Goal: Check status: Check status

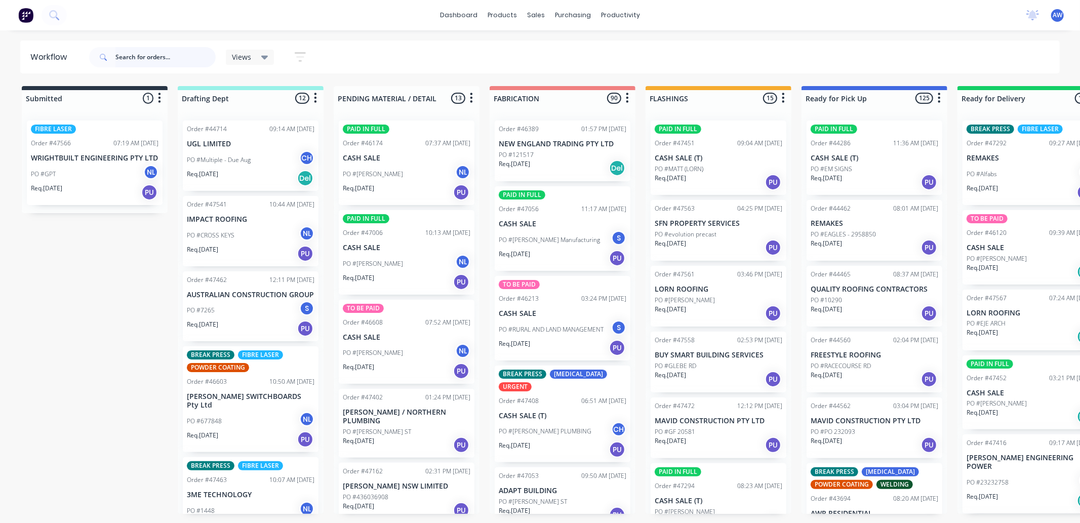
click at [135, 63] on input "text" at bounding box center [165, 57] width 100 height 20
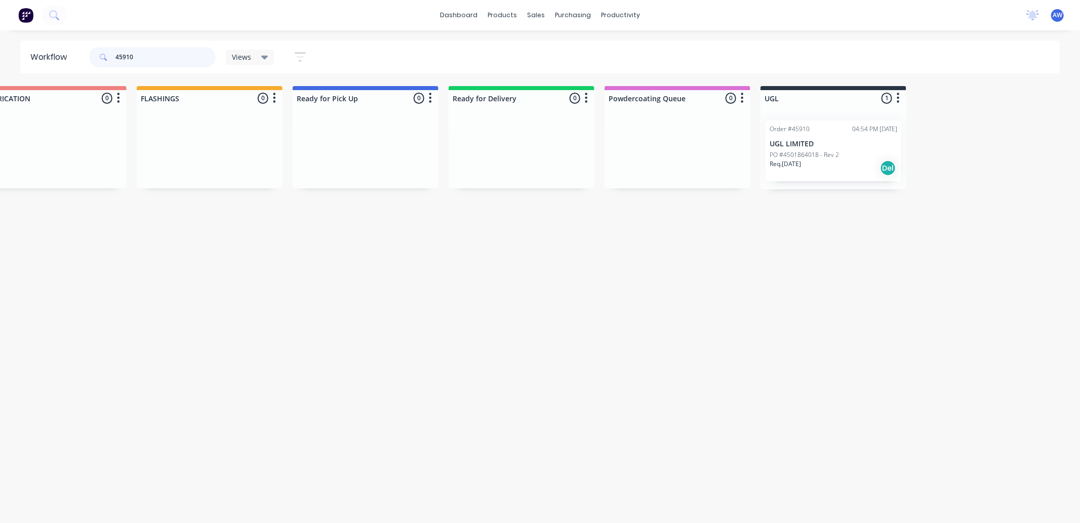
scroll to position [0, 609]
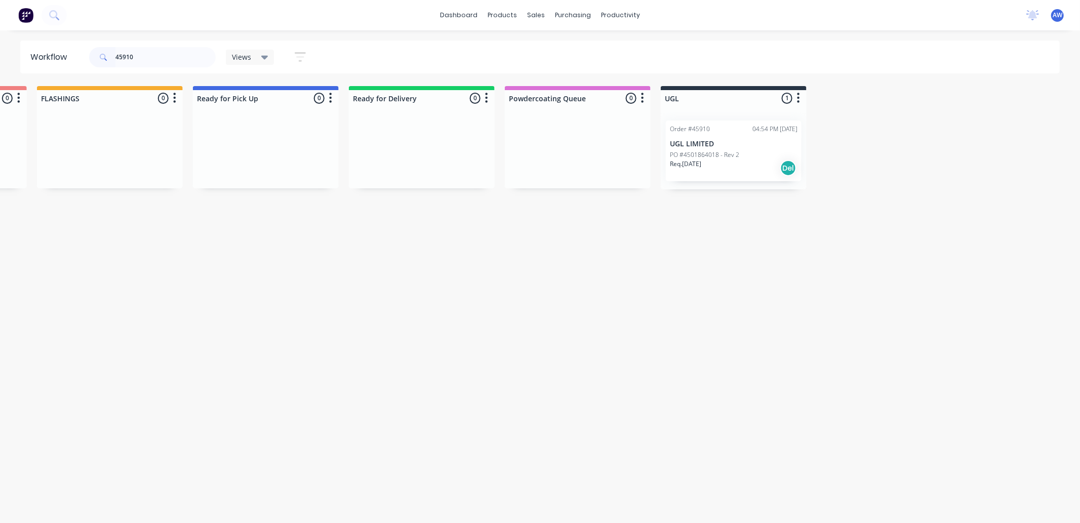
click at [751, 159] on div "Req. [DATE] Del" at bounding box center [734, 167] width 128 height 17
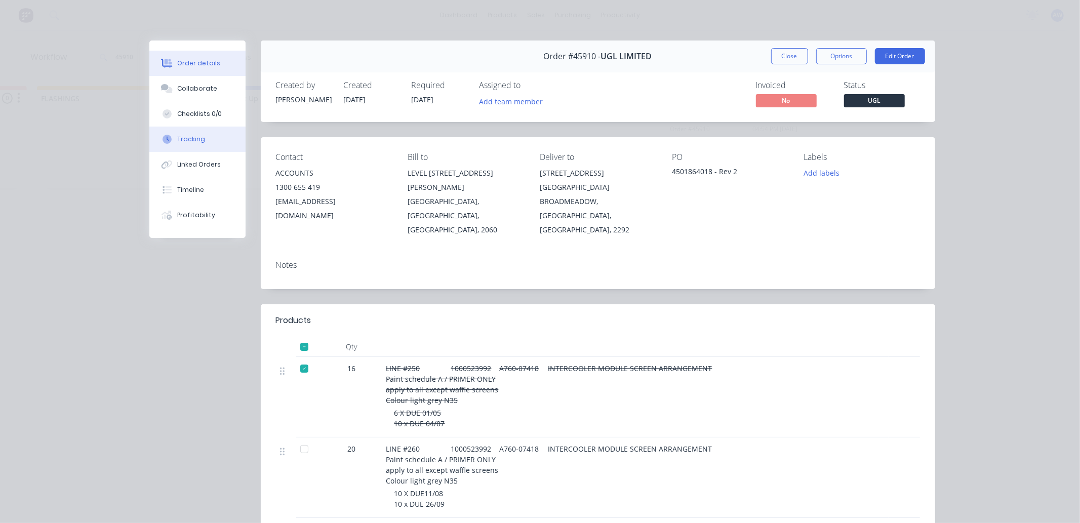
click at [190, 135] on div "Tracking" at bounding box center [191, 139] width 28 height 9
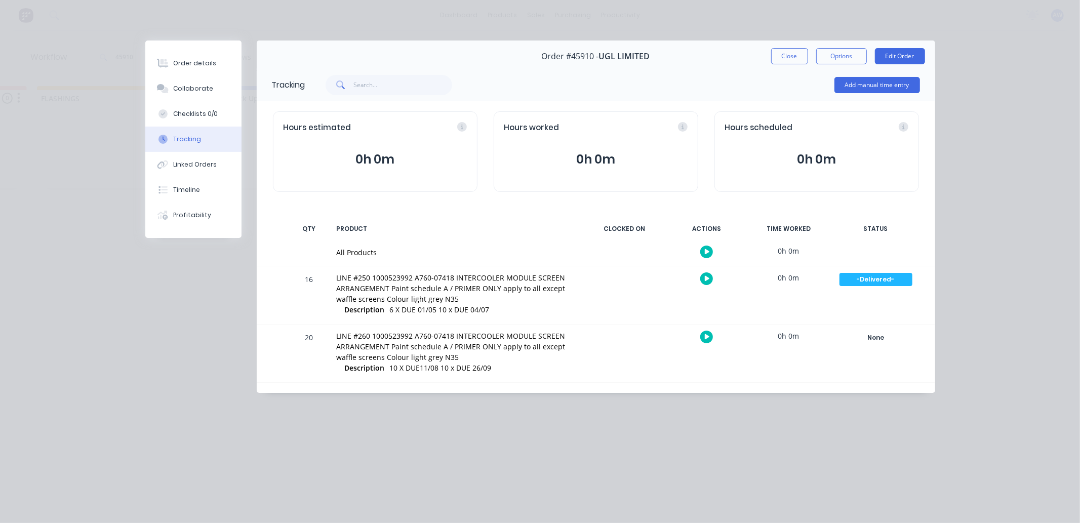
drag, startPoint x: 789, startPoint y: 54, endPoint x: 463, endPoint y: 164, distance: 343.7
click at [784, 57] on button "Close" at bounding box center [789, 56] width 37 height 16
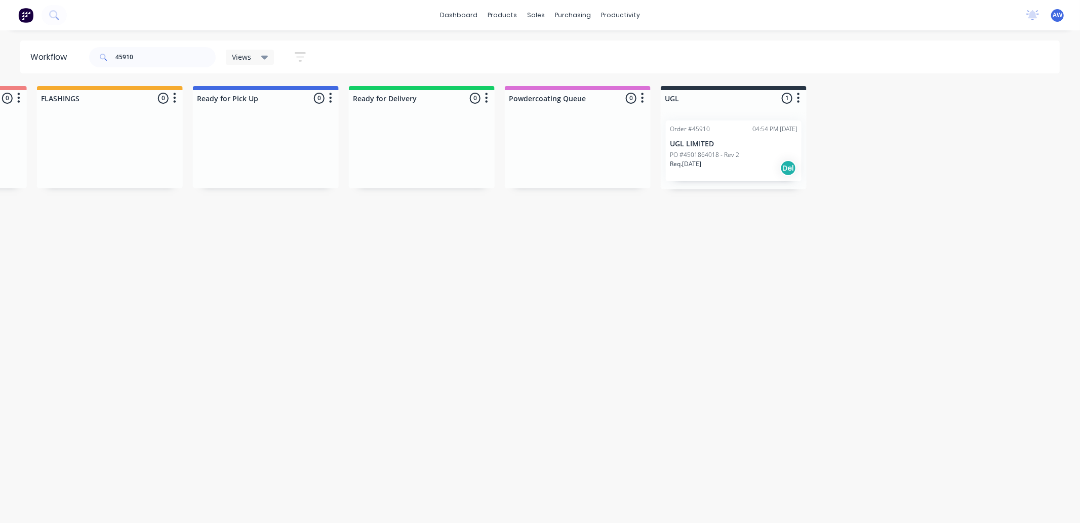
click at [133, 55] on input "45910" at bounding box center [165, 57] width 100 height 20
type input "4"
click at [746, 159] on div "Req. [DATE] Del" at bounding box center [734, 167] width 128 height 17
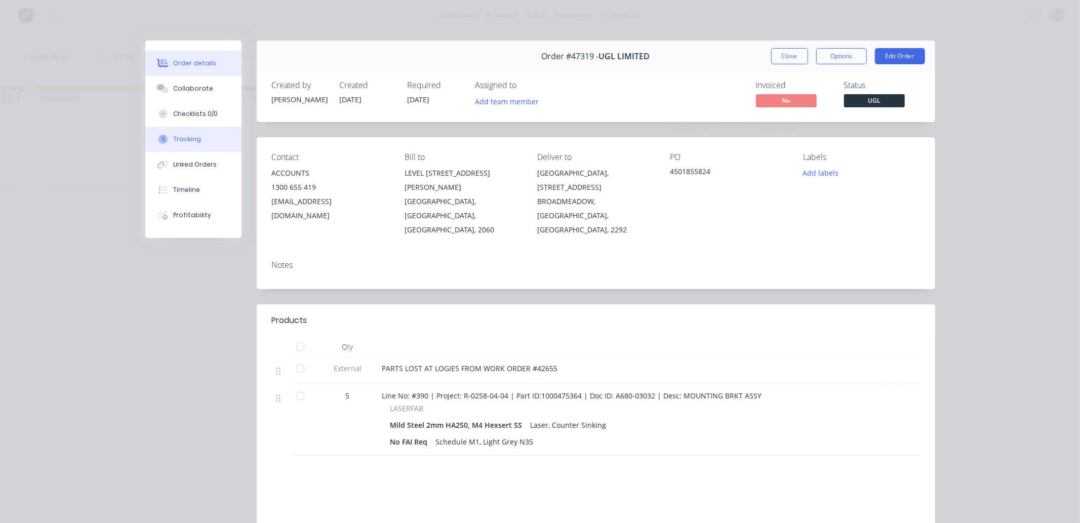
click at [186, 135] on div "Tracking" at bounding box center [187, 139] width 28 height 9
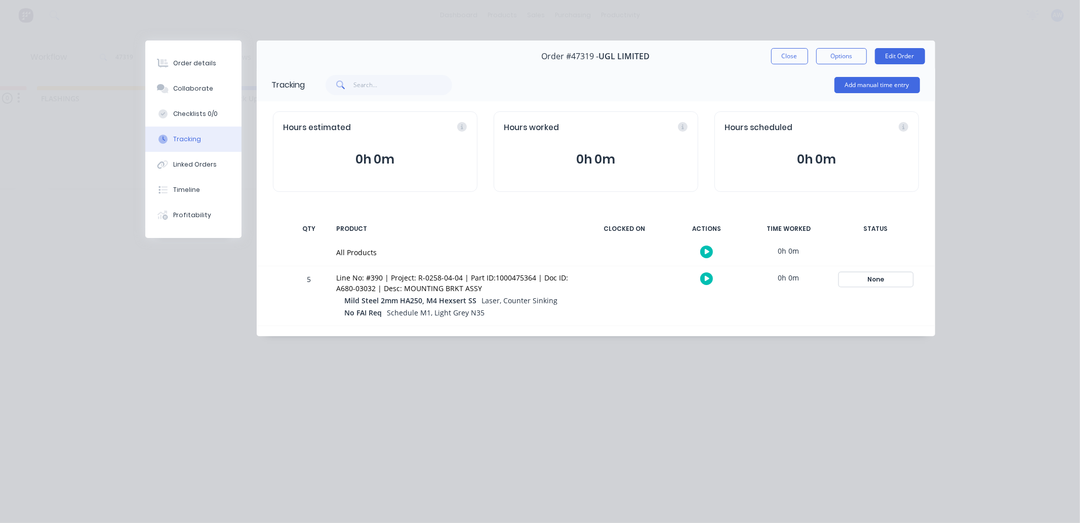
click at [877, 281] on div "None" at bounding box center [875, 279] width 73 height 13
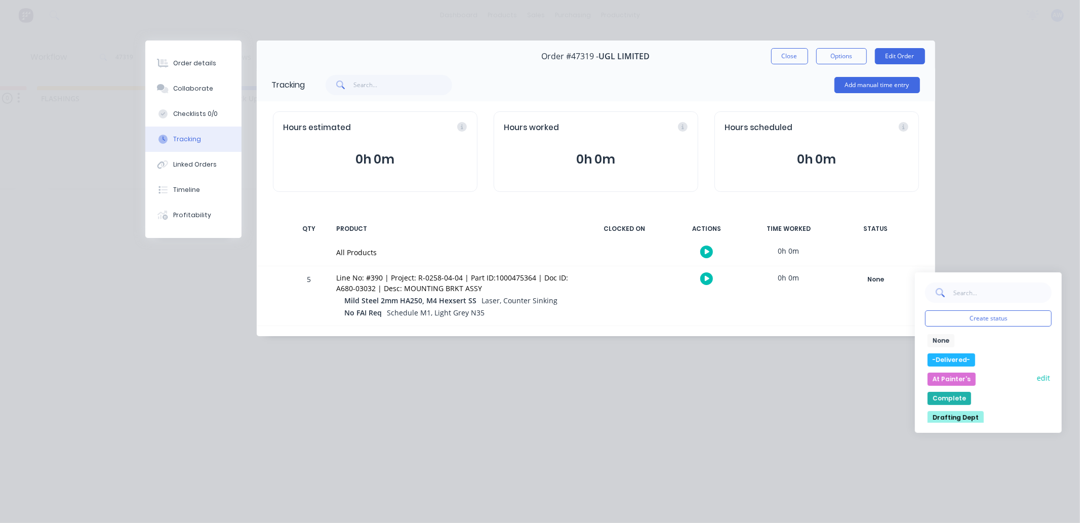
click at [953, 378] on button "At Painter's" at bounding box center [952, 379] width 48 height 13
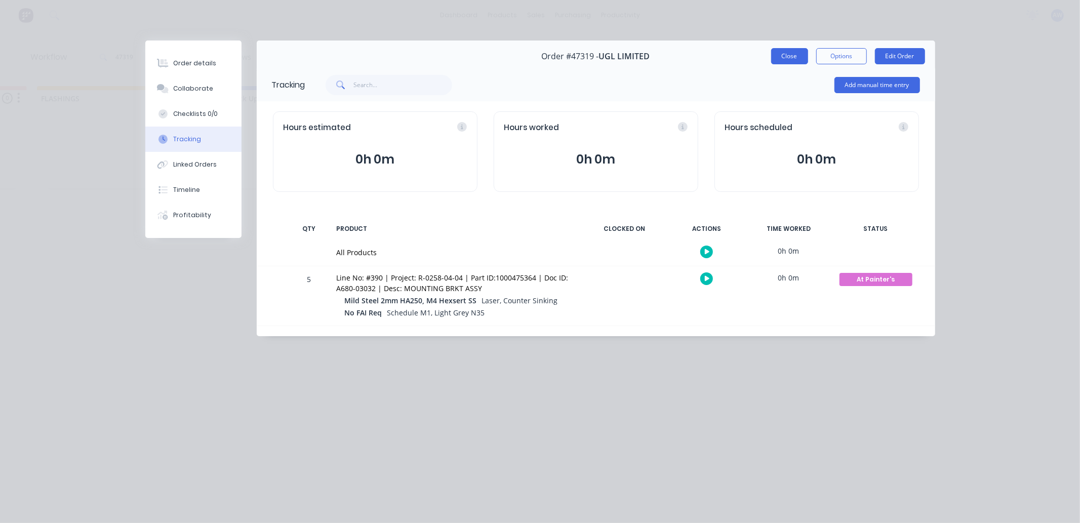
click at [790, 62] on button "Close" at bounding box center [789, 56] width 37 height 16
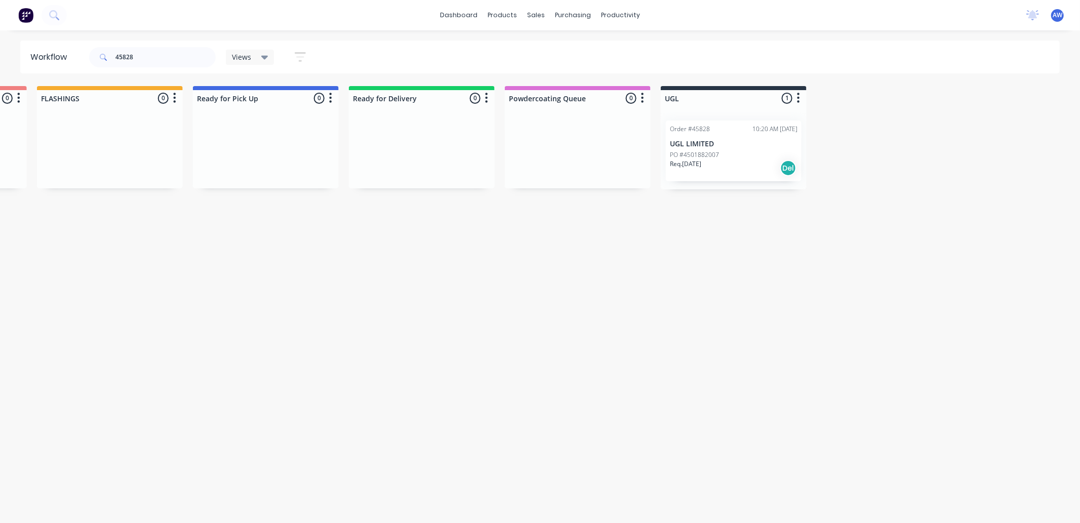
click at [715, 153] on p "PO #4501882007" at bounding box center [694, 154] width 49 height 9
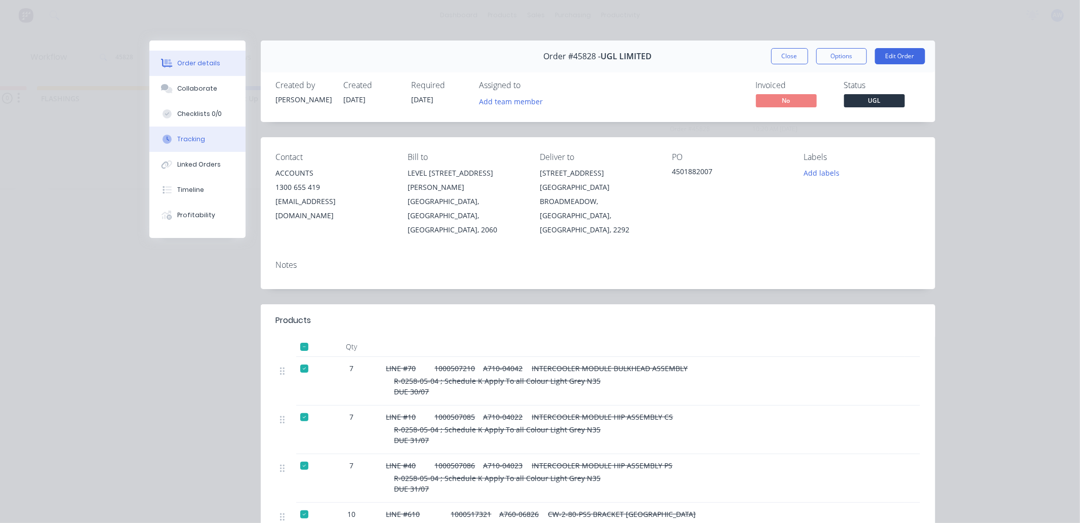
click at [177, 136] on div "Tracking" at bounding box center [191, 139] width 28 height 9
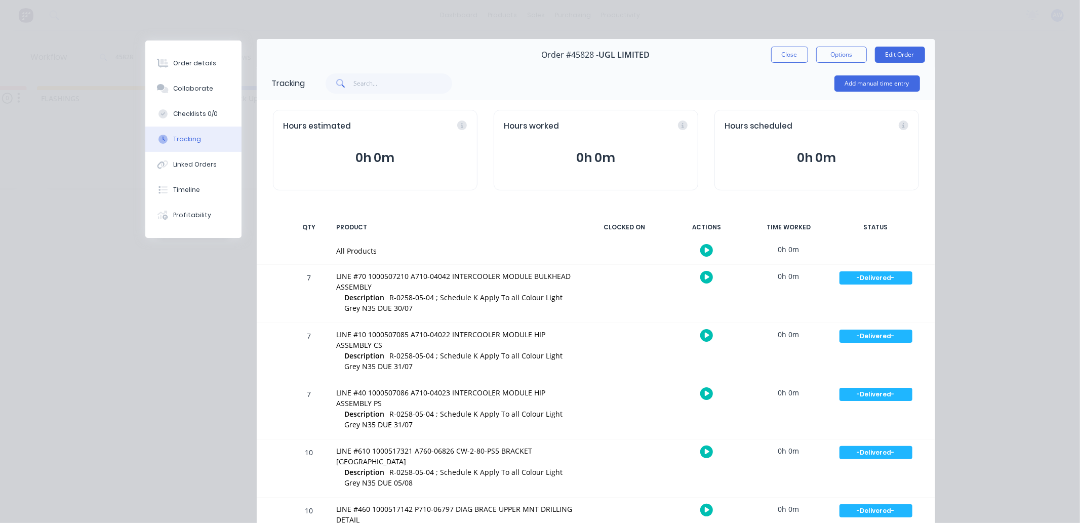
scroll to position [0, 0]
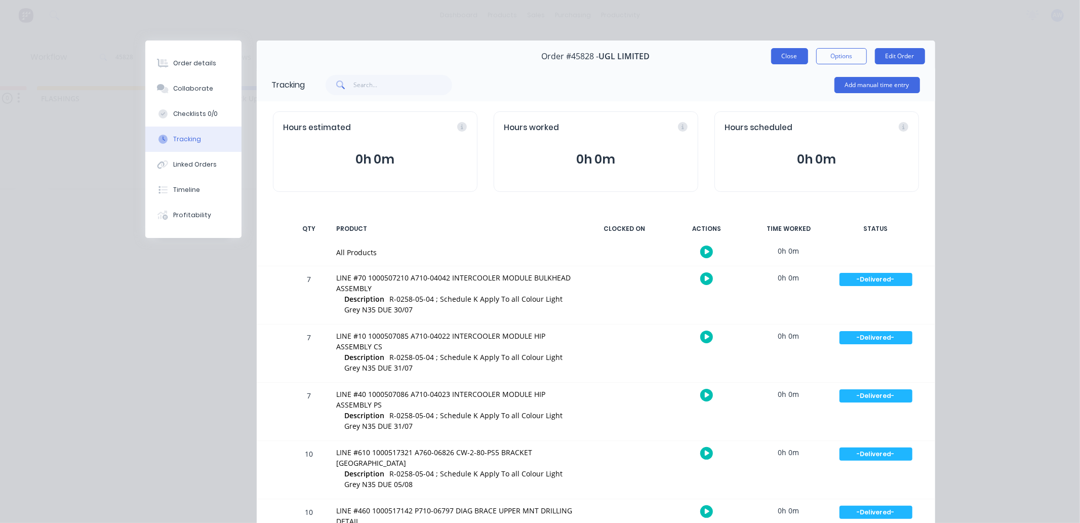
click at [792, 51] on button "Close" at bounding box center [789, 56] width 37 height 16
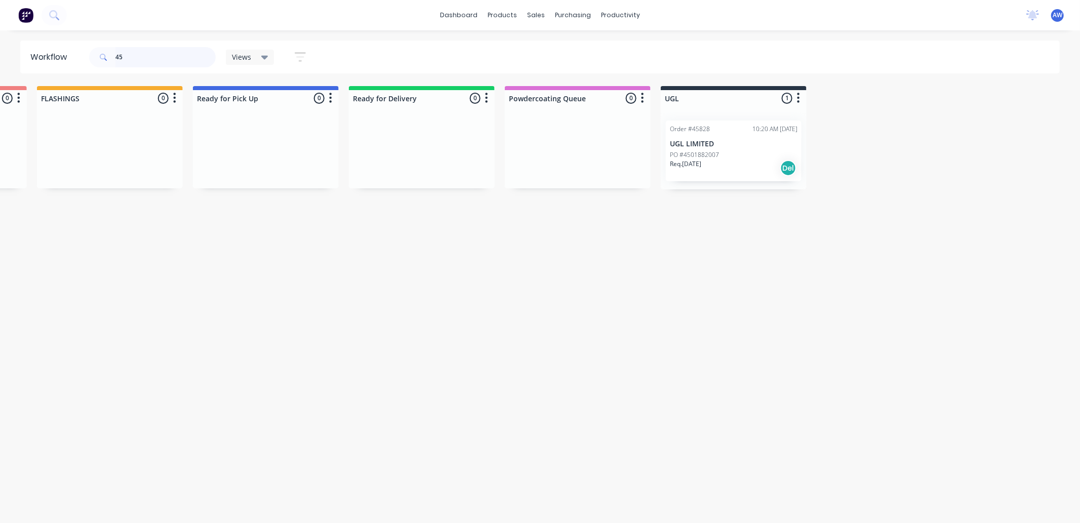
type input "4"
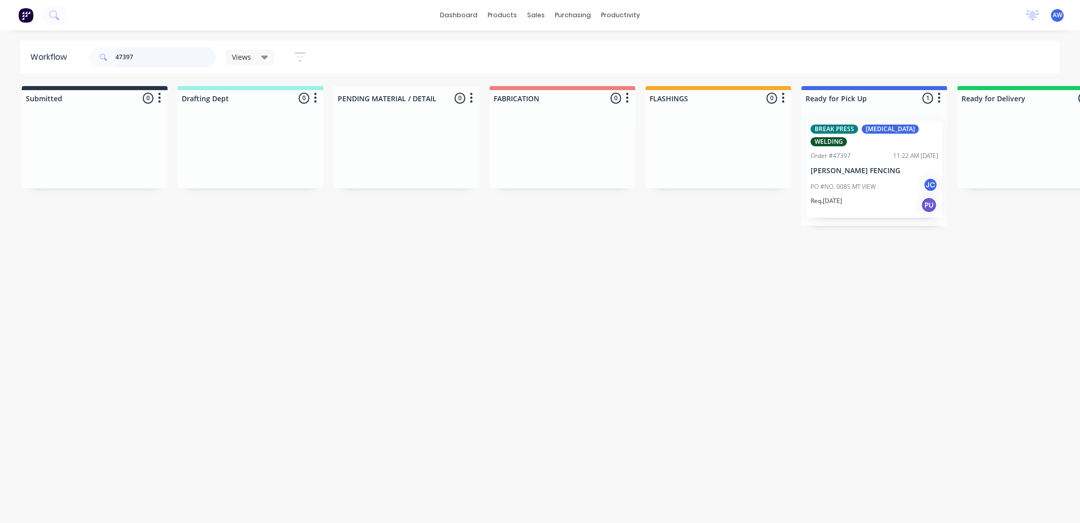
type input "47397"
click at [897, 196] on div "Req. [DATE] PU" at bounding box center [875, 204] width 128 height 17
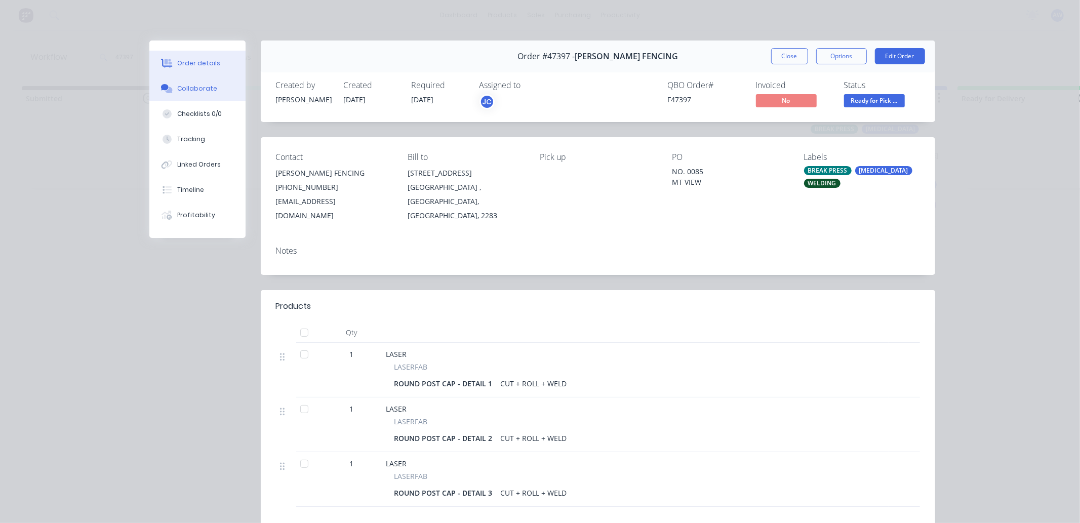
click at [194, 84] on div "Collaborate" at bounding box center [197, 88] width 40 height 9
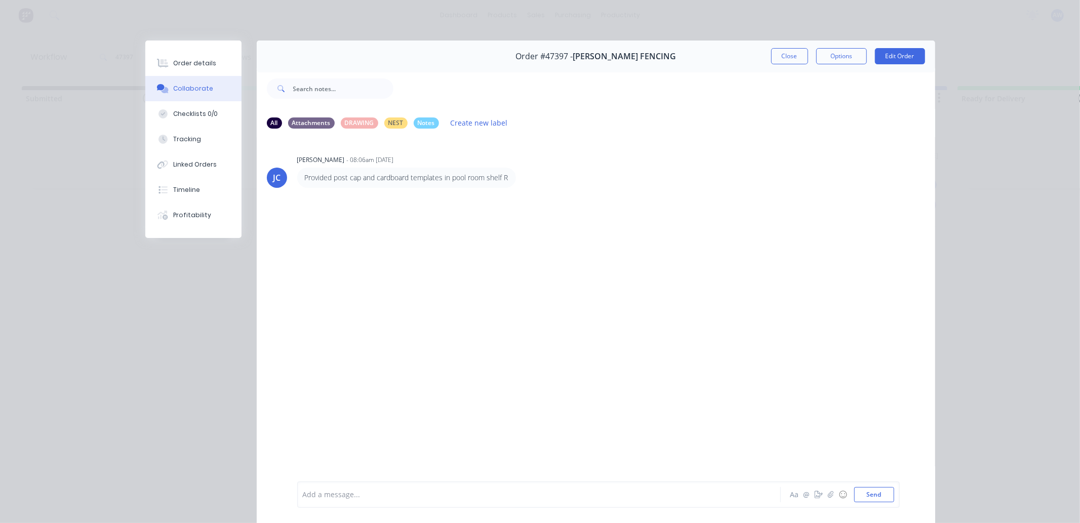
click at [335, 503] on div "Add a message... Aa @ ☺ Send" at bounding box center [598, 494] width 602 height 26
click at [339, 495] on div at bounding box center [524, 495] width 443 height 11
click at [779, 62] on button "Close" at bounding box center [789, 56] width 37 height 16
